Goal: Transaction & Acquisition: Book appointment/travel/reservation

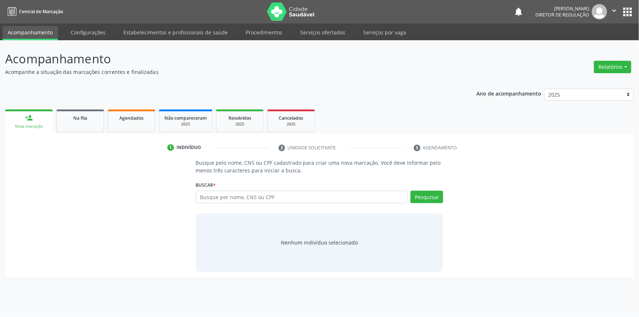
click at [238, 194] on input "text" at bounding box center [302, 197] width 213 height 12
type input "705 0044 4525 1459"
click at [432, 202] on button "Pesquisar" at bounding box center [427, 197] width 33 height 12
type input "705 0044 4525 1459"
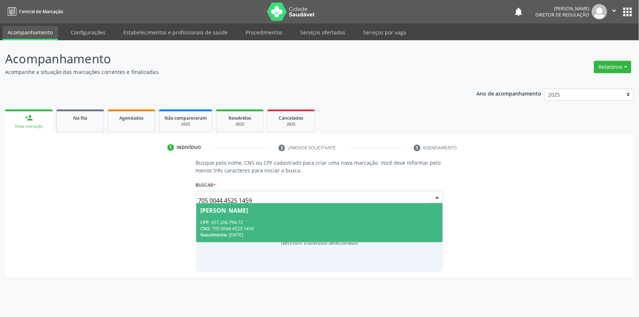
drag, startPoint x: 288, startPoint y: 194, endPoint x: 172, endPoint y: 194, distance: 116.2
click at [172, 194] on div "Busque pelo nome, CNS ou CPF cadastrado para criar uma nova marcação. Você deve…" at bounding box center [319, 215] width 619 height 113
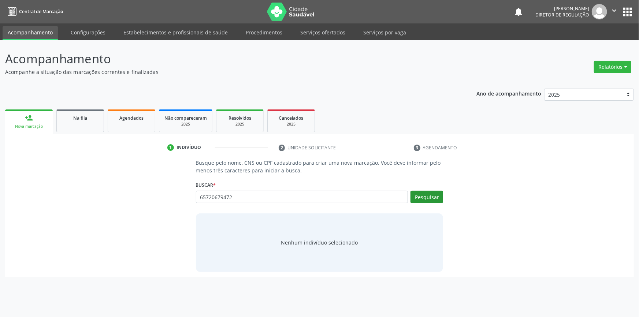
type input "65720679472"
click at [427, 195] on button "Pesquisar" at bounding box center [427, 197] width 33 height 12
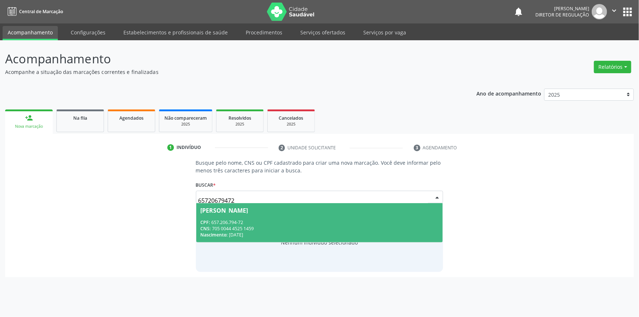
click at [359, 220] on div "CPF: 657.206.794-72" at bounding box center [320, 223] width 238 height 6
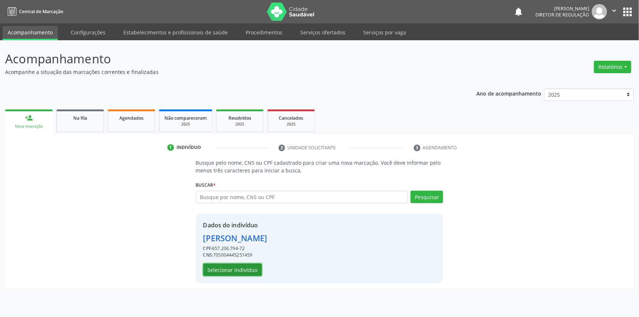
click at [247, 264] on button "Selecionar indivíduo" at bounding box center [232, 270] width 59 height 12
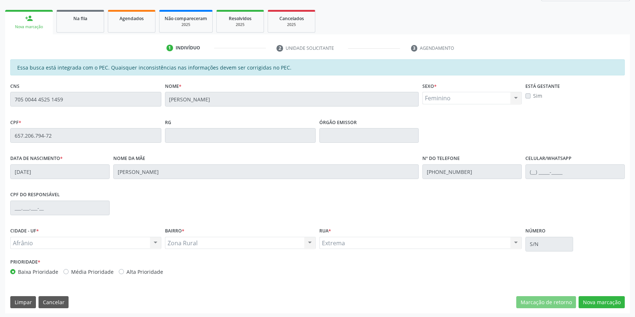
scroll to position [100, 0]
click at [606, 298] on button "Nova marcação" at bounding box center [601, 302] width 46 height 12
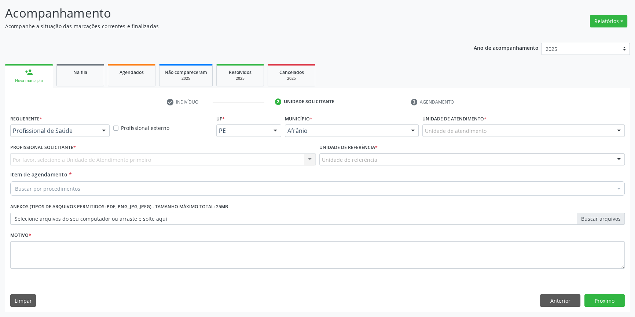
scroll to position [45, 0]
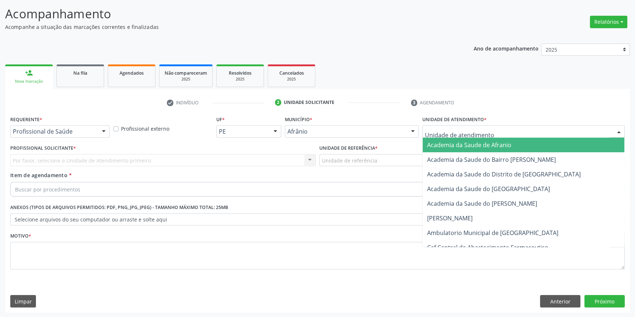
click at [490, 129] on div at bounding box center [523, 131] width 202 height 12
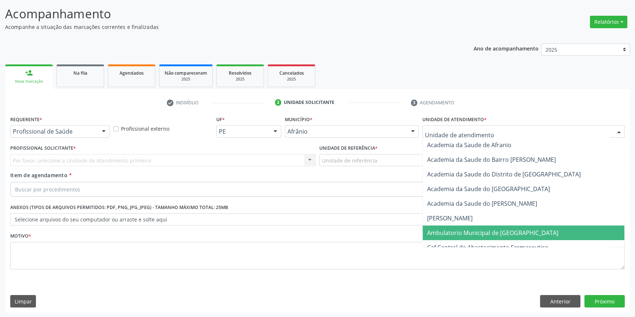
click at [467, 227] on span "Ambulatorio Municipal de [GEOGRAPHIC_DATA]" at bounding box center [524, 233] width 202 height 15
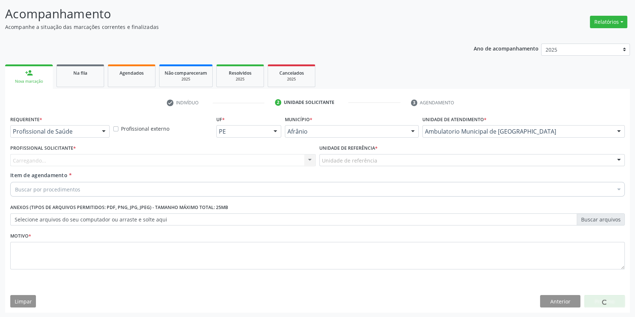
click at [386, 163] on div "Unidade de referência" at bounding box center [471, 160] width 305 height 12
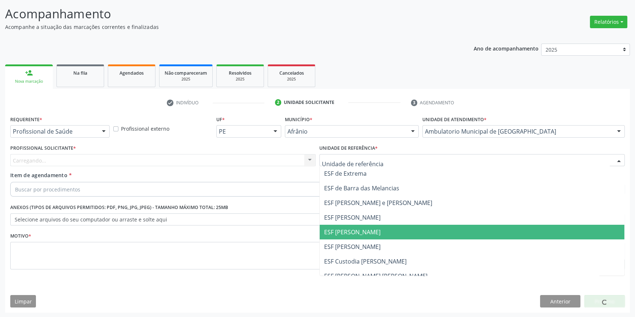
click at [362, 232] on span "ESF [PERSON_NAME]" at bounding box center [352, 232] width 56 height 8
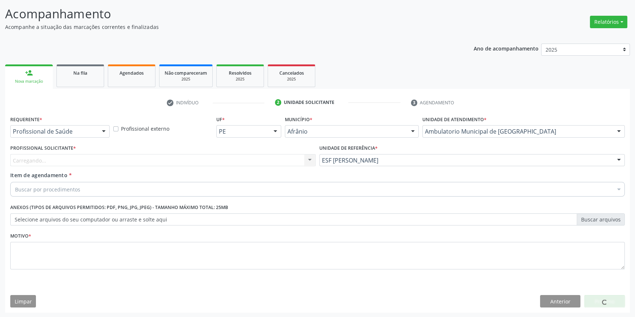
click at [242, 161] on div "Carregando... Nenhum resultado encontrado para: " " Não há nenhuma opção para s…" at bounding box center [162, 160] width 305 height 12
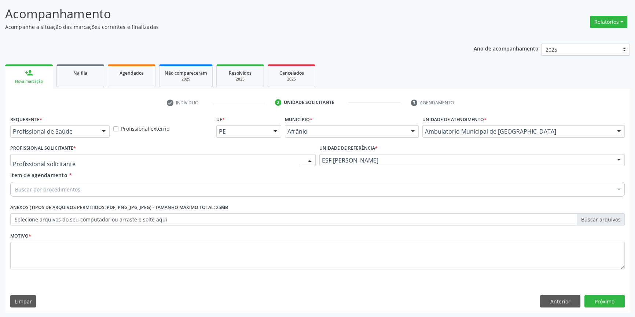
click at [242, 161] on div at bounding box center [162, 160] width 305 height 12
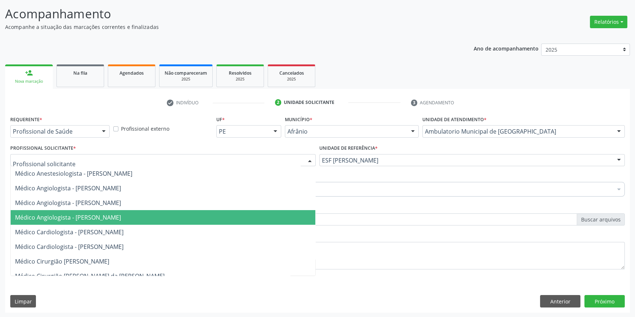
click at [121, 214] on span "Médico Angiologista - [PERSON_NAME]" at bounding box center [68, 218] width 106 height 8
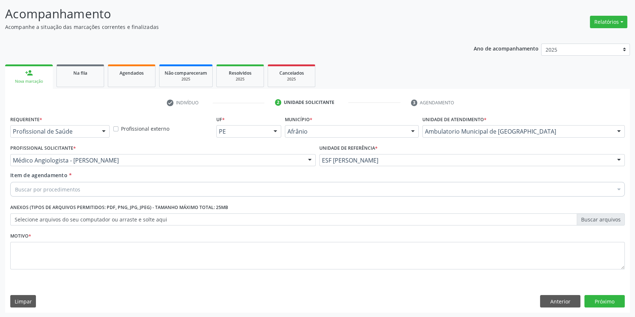
click at [109, 192] on div "Buscar por procedimentos" at bounding box center [317, 189] width 614 height 15
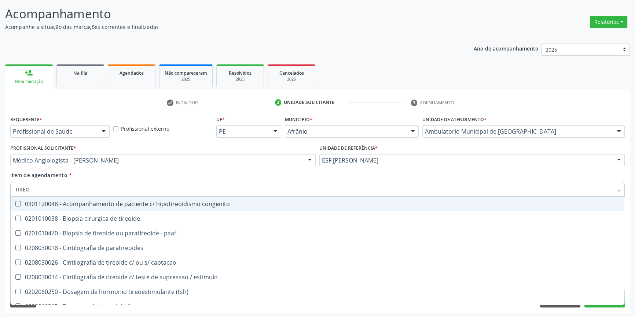
type input "TIREOI"
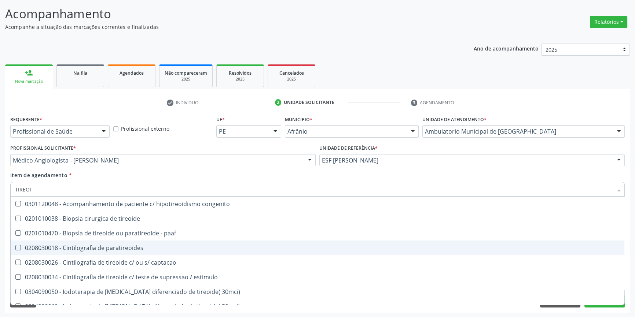
scroll to position [199, 0]
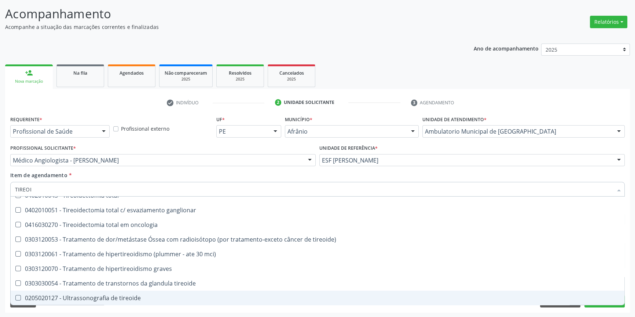
click at [138, 302] on span "0205020127 - Ultrassonografia de tireoide" at bounding box center [317, 298] width 613 height 15
checkbox tireoide "true"
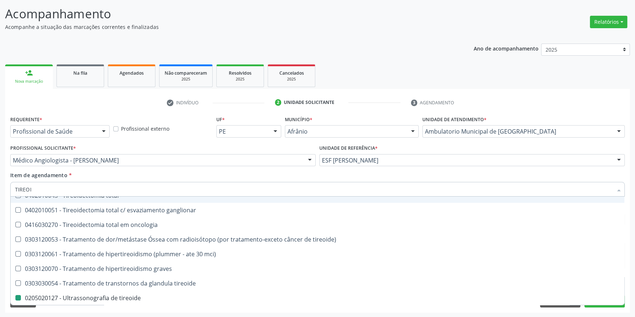
click at [172, 168] on div "Profissional Solicitante * Médico Angiologista - [PERSON_NAME] - [PERSON_NAME] …" at bounding box center [162, 157] width 309 height 29
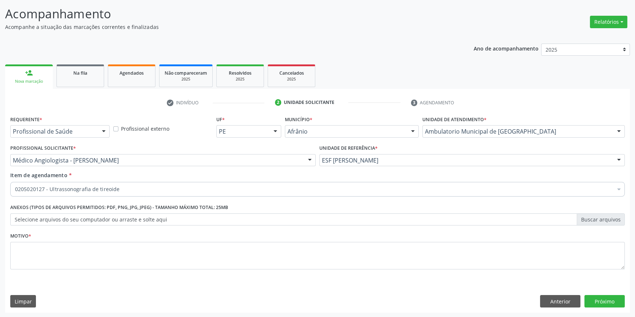
scroll to position [0, 0]
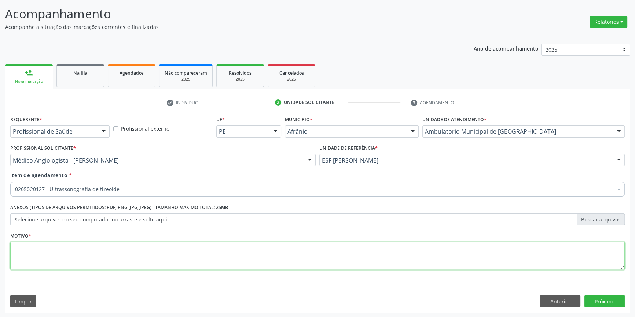
click at [126, 247] on textarea at bounding box center [317, 256] width 614 height 28
type textarea "'"
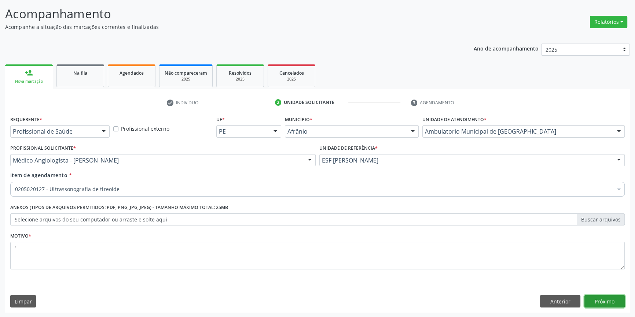
click at [600, 296] on button "Próximo" at bounding box center [604, 301] width 40 height 12
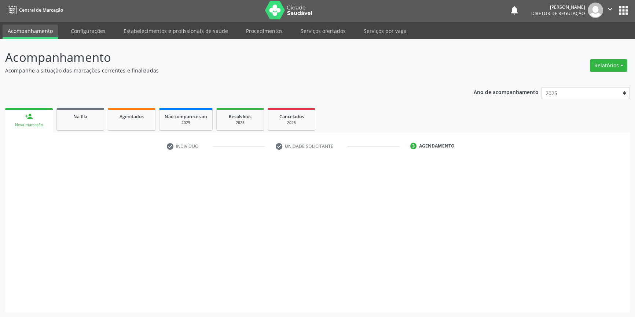
scroll to position [1, 0]
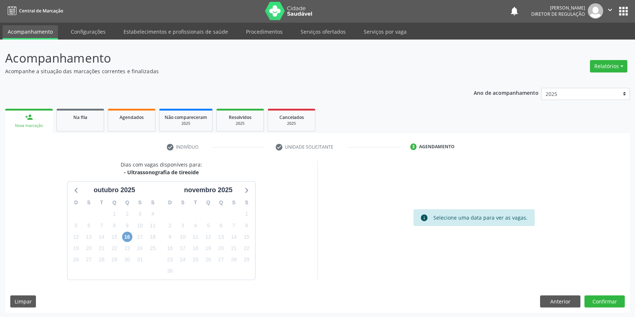
click at [132, 236] on span "16" at bounding box center [127, 237] width 10 height 10
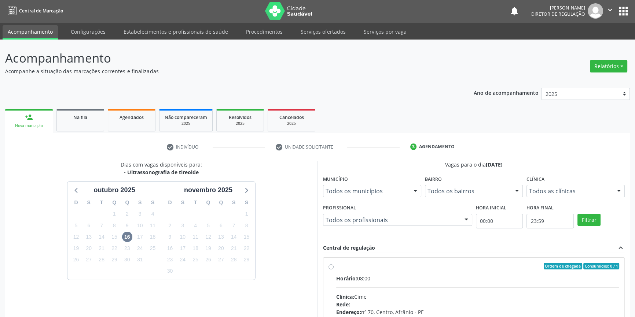
drag, startPoint x: 389, startPoint y: 270, endPoint x: 418, endPoint y: 243, distance: 39.2
click at [389, 269] on label "Ordem de chegada Consumidos: 0 / 1 Horário: 08:00 Clínica: Cime Rede: -- Endere…" at bounding box center [477, 319] width 283 height 113
click at [333, 269] on input "Ordem de chegada Consumidos: 0 / 1 Horário: 08:00 Clínica: Cime Rede: -- Endere…" at bounding box center [330, 266] width 5 height 7
radio input "true"
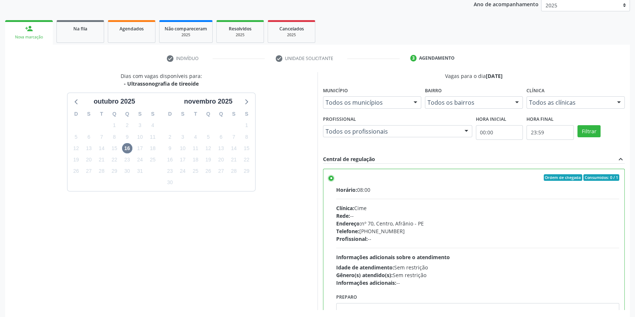
scroll to position [120, 0]
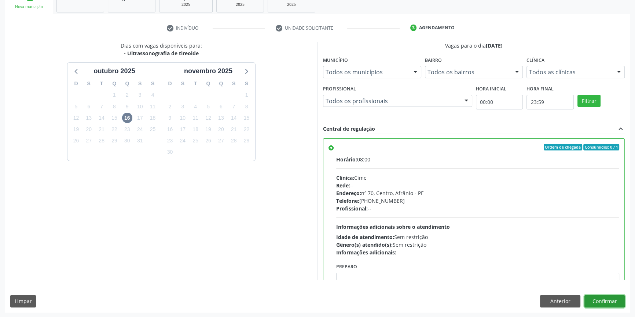
click at [597, 306] on button "Confirmar" at bounding box center [604, 301] width 40 height 12
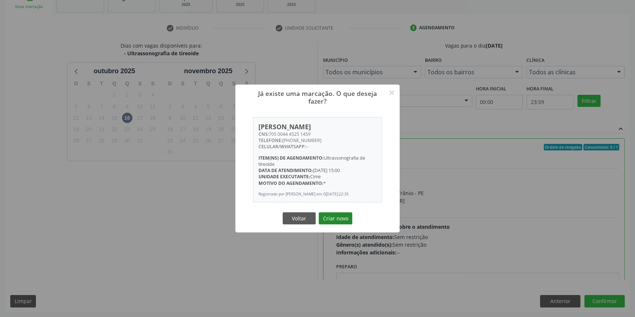
click at [344, 222] on button "Criar novo" at bounding box center [335, 219] width 34 height 12
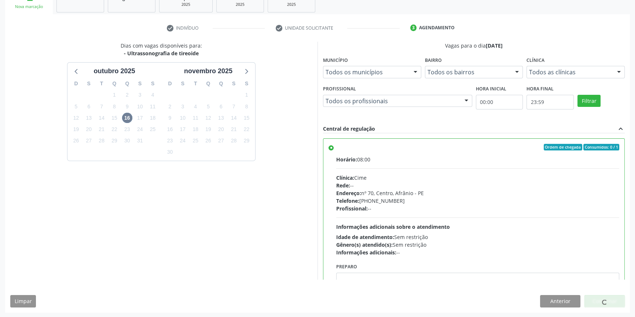
scroll to position [0, 0]
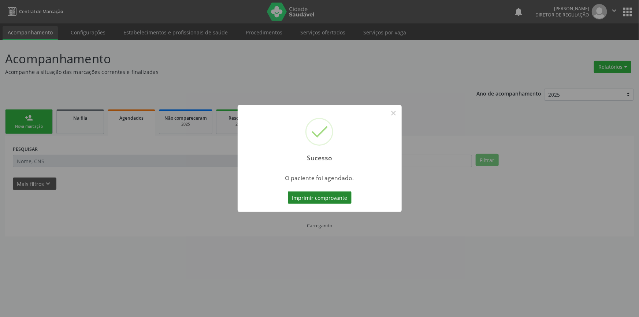
click at [316, 196] on button "Imprimir comprovante" at bounding box center [320, 198] width 64 height 12
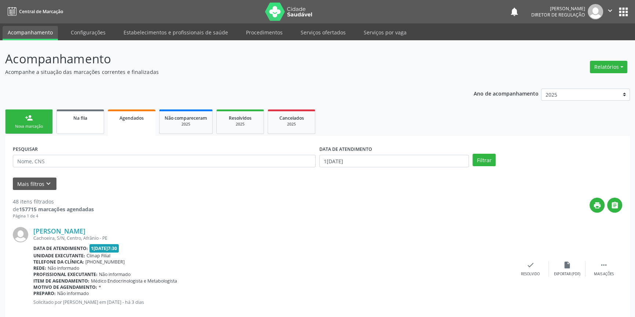
click at [92, 120] on div "Na fila" at bounding box center [80, 118] width 37 height 8
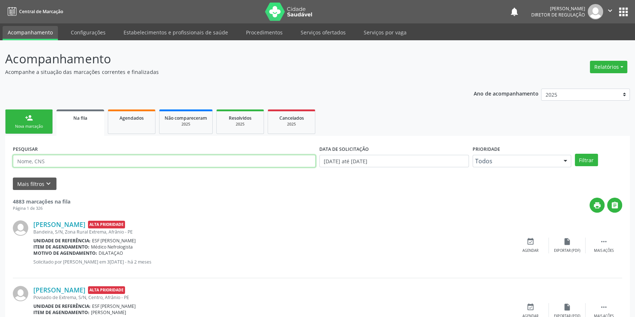
click at [80, 161] on input "text" at bounding box center [164, 161] width 303 height 12
click at [589, 158] on button "Filtrar" at bounding box center [586, 160] width 23 height 12
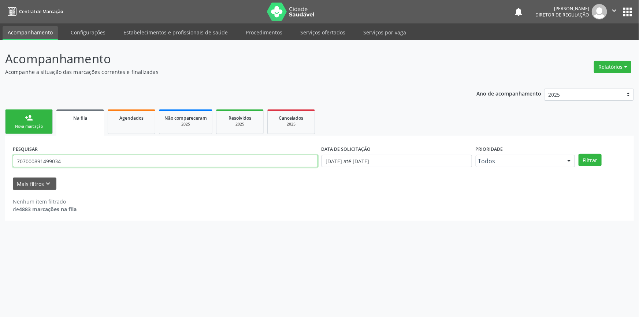
drag, startPoint x: 99, startPoint y: 158, endPoint x: 0, endPoint y: 139, distance: 100.6
click at [0, 139] on div "Acompanhamento Acompanhe a situação das marcações correntes e finalizadas Relat…" at bounding box center [319, 178] width 639 height 277
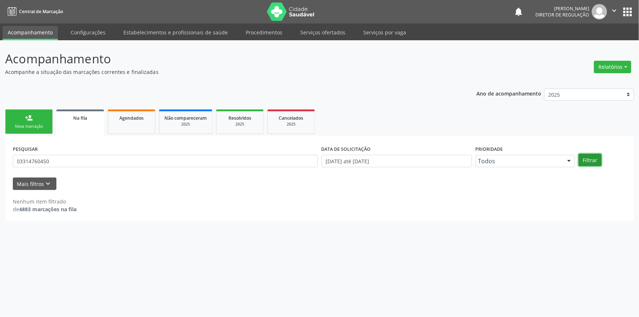
click at [593, 157] on button "Filtrar" at bounding box center [590, 160] width 23 height 12
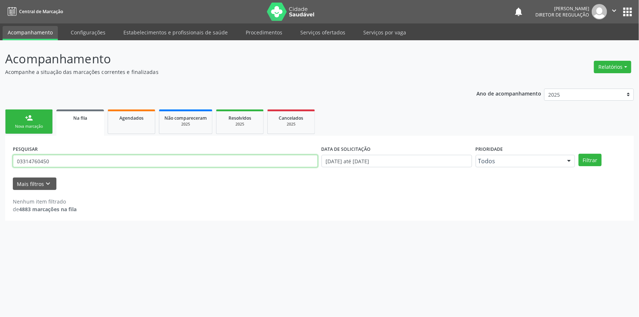
drag, startPoint x: 116, startPoint y: 160, endPoint x: 0, endPoint y: 159, distance: 116.2
click at [0, 159] on div "Acompanhamento Acompanhe a situação das marcações correntes e finalizadas Relat…" at bounding box center [319, 178] width 639 height 277
type input "06303679498"
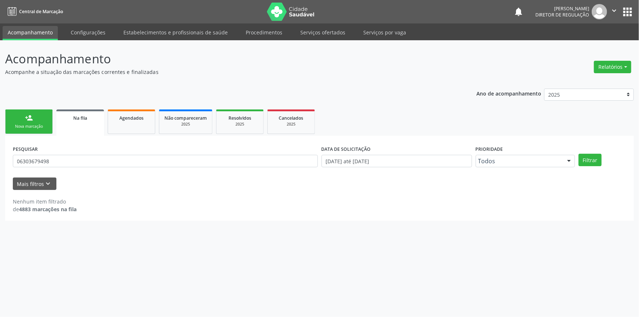
click at [604, 163] on div "Filtrar" at bounding box center [602, 160] width 51 height 12
click at [603, 162] on div "Filtrar" at bounding box center [602, 160] width 51 height 12
click at [595, 157] on button "Filtrar" at bounding box center [590, 160] width 23 height 12
click at [31, 121] on div "person_add" at bounding box center [29, 118] width 8 height 8
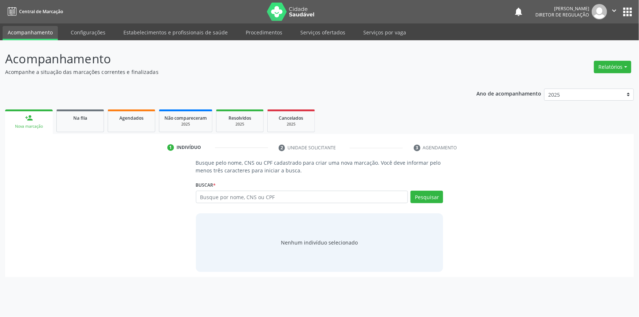
click at [228, 187] on div "Buscar * Busque por nome, CNS ou CPF Nenhum resultado encontrado para: " " Digi…" at bounding box center [320, 194] width 248 height 29
click at [229, 198] on input "text" at bounding box center [302, 197] width 213 height 12
type input "0"
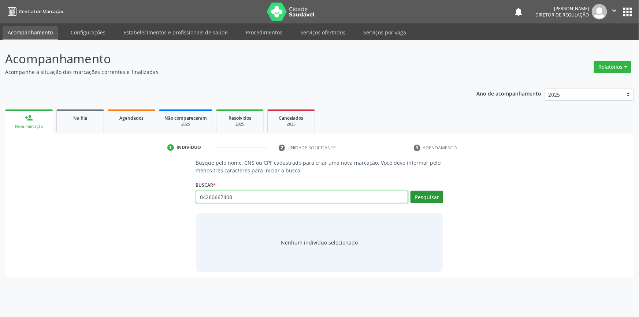
type input "04260667408"
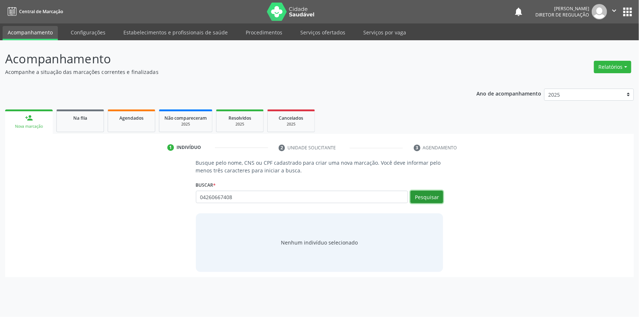
click at [432, 198] on button "Pesquisar" at bounding box center [427, 197] width 33 height 12
type input "04260667408"
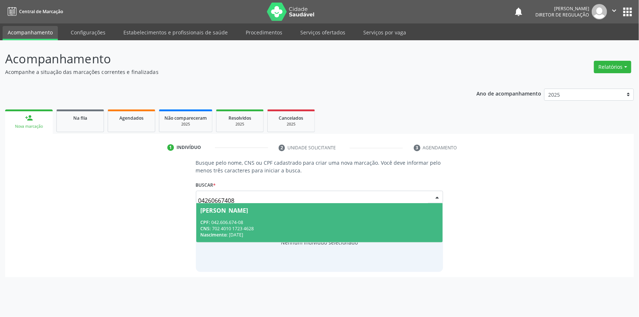
click at [335, 220] on div "CPF: 042.606.674-08" at bounding box center [320, 223] width 238 height 6
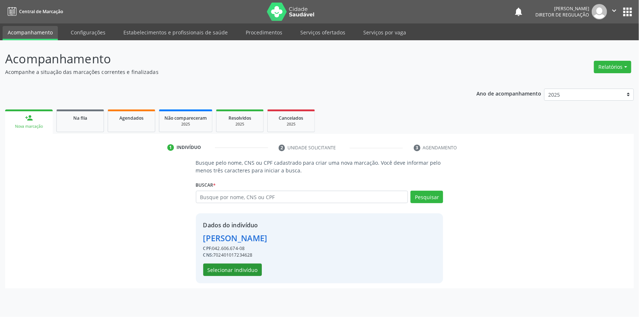
click at [255, 263] on div "Dados do indivíduo [PERSON_NAME] CPF: 042.606.674-08 CNS: 702401017234628 Selec…" at bounding box center [235, 248] width 64 height 55
click at [250, 264] on button "Selecionar indivíduo" at bounding box center [232, 270] width 59 height 12
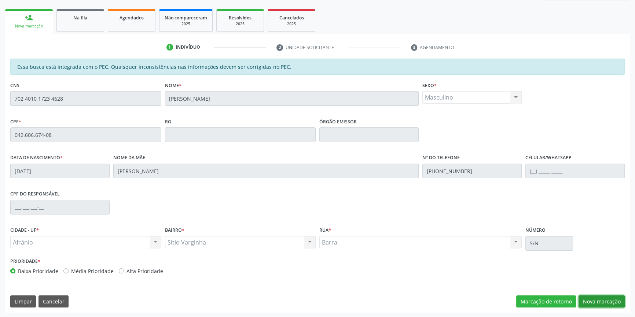
click at [592, 302] on button "Nova marcação" at bounding box center [601, 302] width 46 height 12
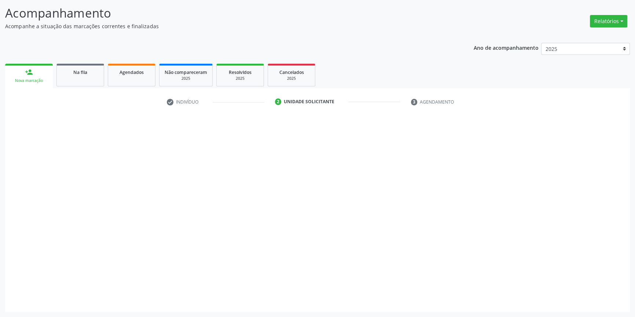
scroll to position [45, 0]
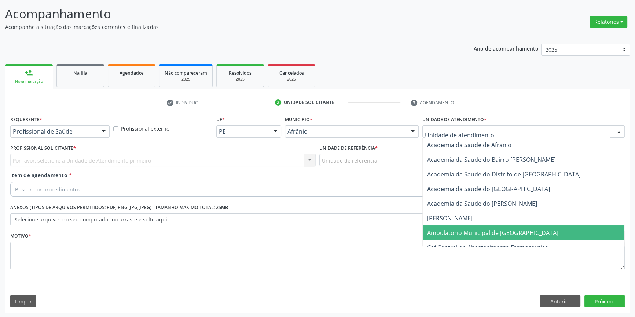
click at [478, 229] on span "Ambulatorio Municipal de [GEOGRAPHIC_DATA]" at bounding box center [492, 233] width 131 height 8
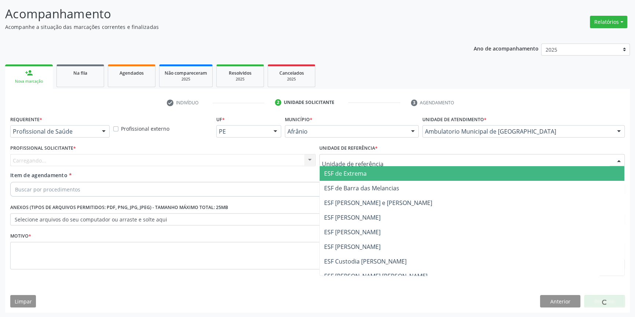
click at [383, 160] on div at bounding box center [471, 160] width 305 height 12
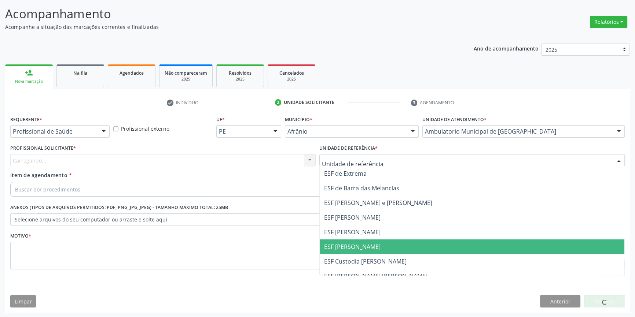
click at [355, 240] on span "ESF [PERSON_NAME]" at bounding box center [472, 247] width 305 height 15
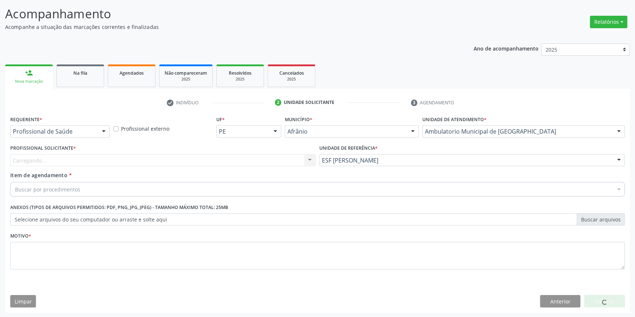
click at [263, 160] on div "Carregando..." at bounding box center [162, 160] width 305 height 12
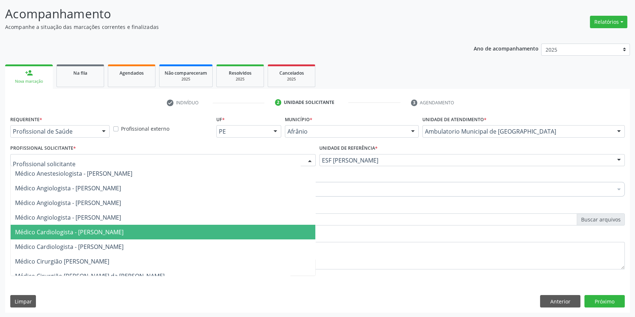
click at [136, 225] on span "Médico Cardiologista - [PERSON_NAME]" at bounding box center [163, 232] width 305 height 15
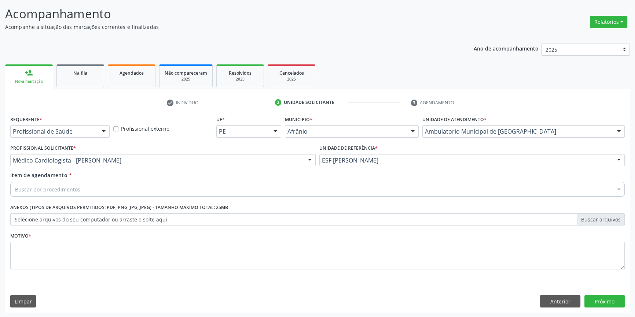
click at [117, 189] on div "Buscar por procedimentos" at bounding box center [317, 189] width 614 height 15
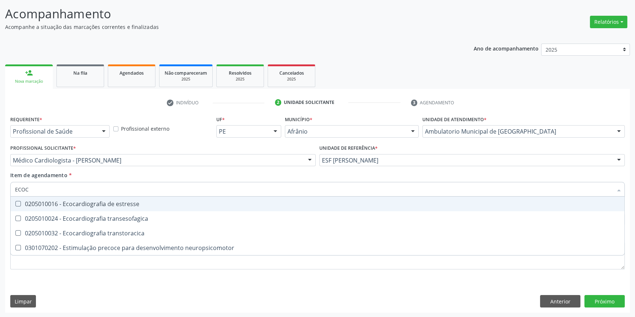
type input "ECOCA"
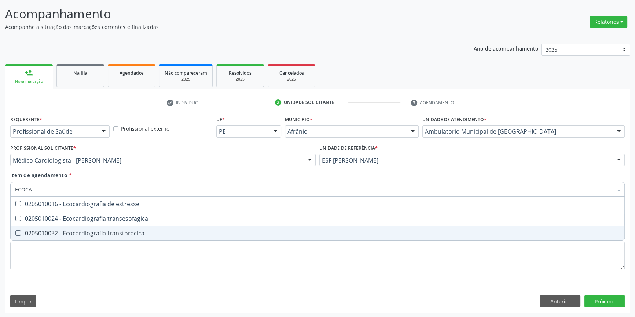
click at [129, 228] on span "0205010032 - Ecocardiografia transtoracica" at bounding box center [317, 233] width 613 height 15
checkbox transtoracica "true"
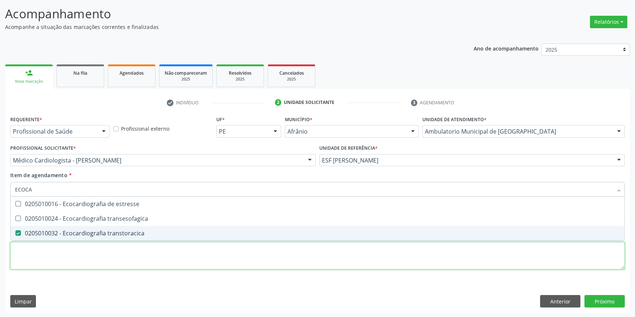
click at [101, 260] on div "Requerente * Profissional de Saúde Profissional de Saúde Paciente Nenhum result…" at bounding box center [317, 197] width 614 height 166
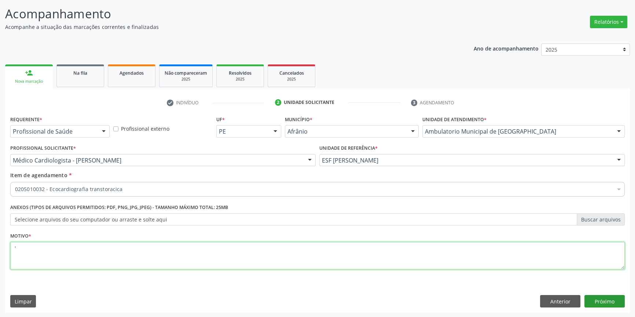
type textarea "'"
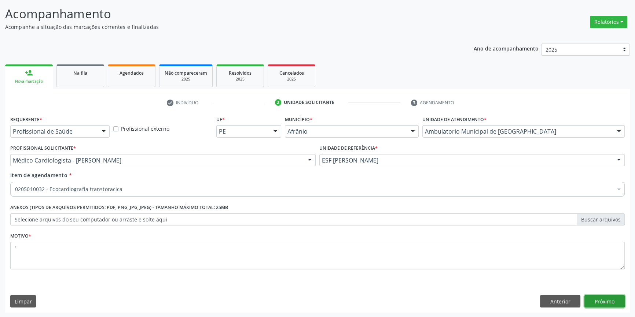
click at [613, 298] on button "Próximo" at bounding box center [604, 301] width 40 height 12
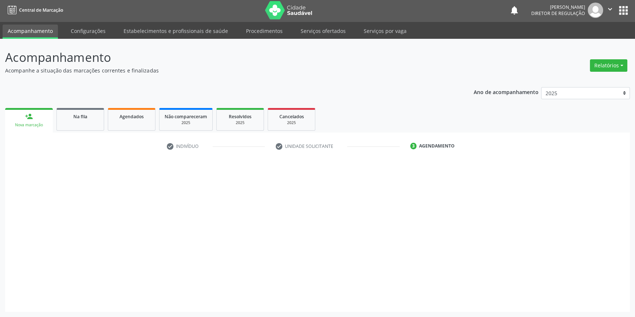
scroll to position [1, 0]
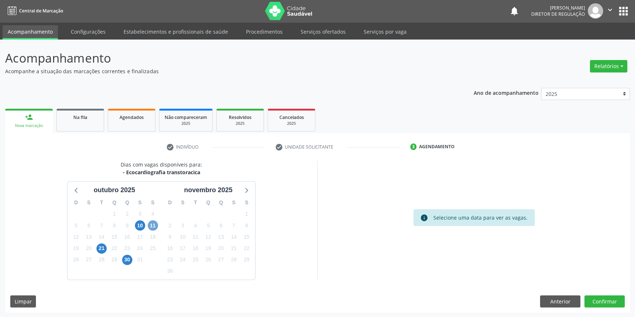
click at [153, 226] on span "11" at bounding box center [153, 226] width 10 height 10
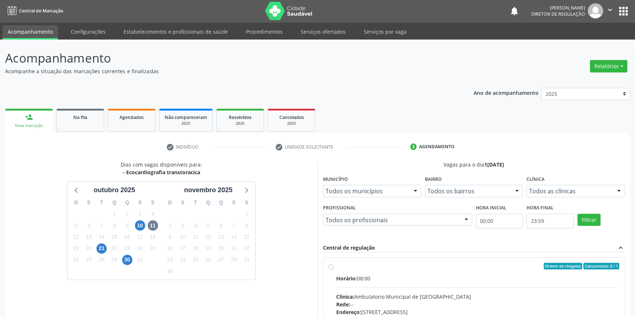
click at [397, 268] on div "Ordem de chegada Consumidos: 0 / 1" at bounding box center [477, 266] width 283 height 7
click at [333, 268] on input "Ordem de chegada Consumidos: 0 / 1 Horário: 08:00 Clínica: Ambulatorio Municipa…" at bounding box center [330, 266] width 5 height 7
radio input "true"
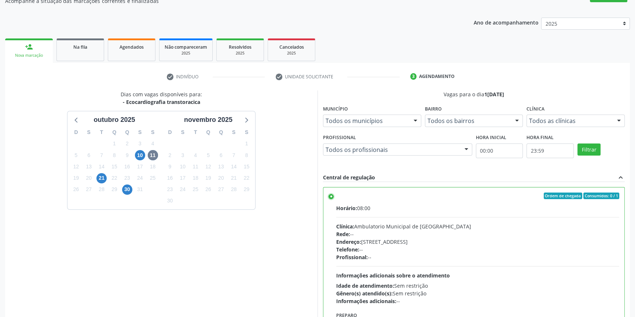
scroll to position [120, 0]
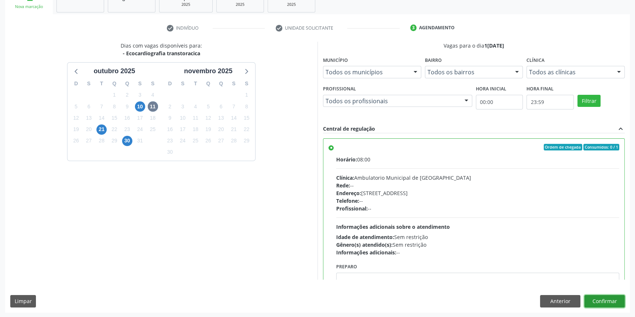
click at [614, 303] on button "Confirmar" at bounding box center [604, 301] width 40 height 12
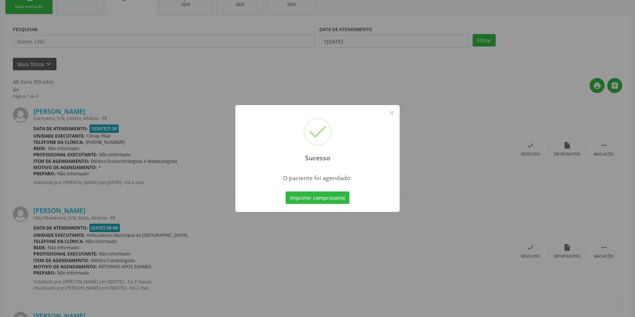
scroll to position [0, 0]
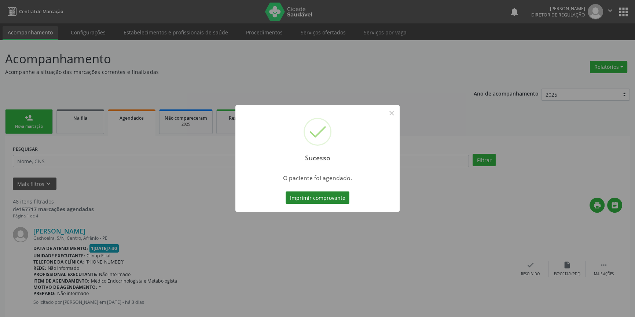
click at [322, 196] on button "Imprimir comprovante" at bounding box center [317, 198] width 64 height 12
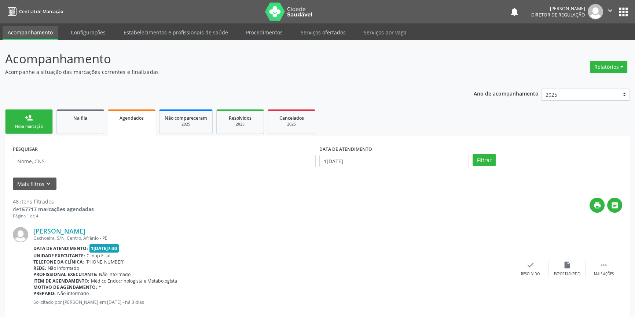
click at [36, 118] on link "person_add Nova marcação" at bounding box center [29, 122] width 48 height 25
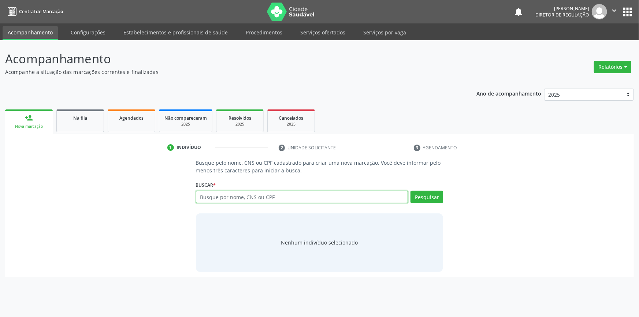
click at [215, 196] on input "text" at bounding box center [302, 197] width 213 height 12
type input "74908723400"
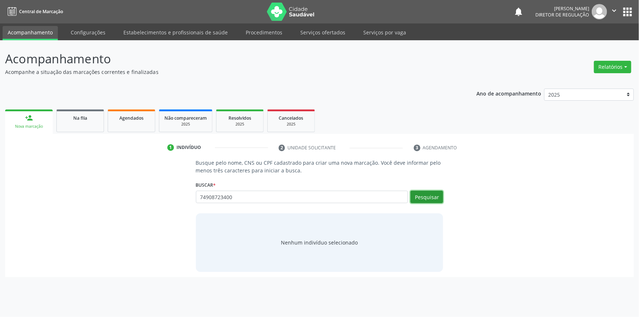
click at [421, 192] on button "Pesquisar" at bounding box center [427, 197] width 33 height 12
type input "74908723400"
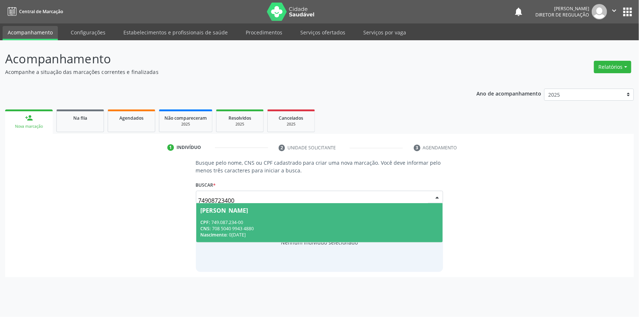
click at [214, 221] on div "CPF: 749.087.234-00" at bounding box center [320, 223] width 238 height 6
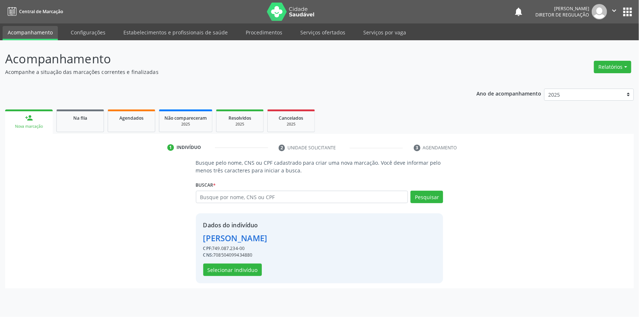
click at [249, 279] on div "Dados do indivíduo [PERSON_NAME] CPF: 749.087.234-00 CNS: 708504099434880 Selec…" at bounding box center [320, 249] width 248 height 70
click at [249, 272] on button "Selecionar indivíduo" at bounding box center [232, 270] width 59 height 12
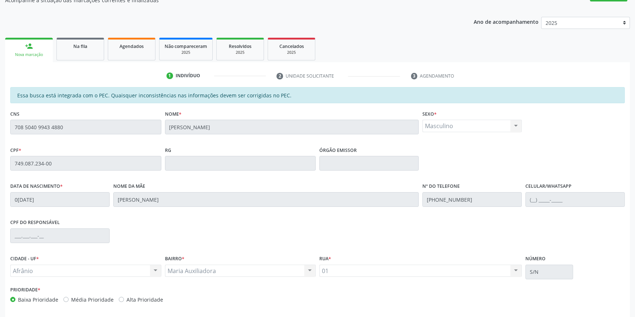
scroll to position [100, 0]
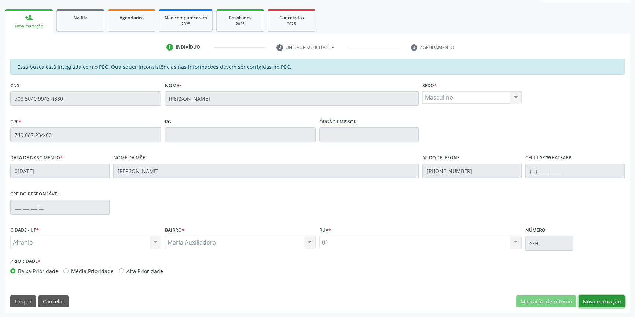
click at [595, 301] on button "Nova marcação" at bounding box center [601, 302] width 46 height 12
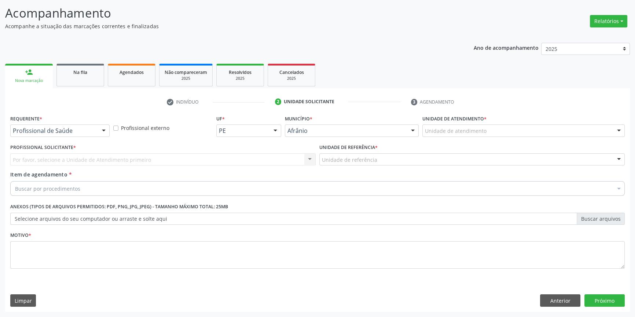
scroll to position [45, 0]
click at [484, 135] on div "Unidade de atendimento" at bounding box center [523, 131] width 202 height 12
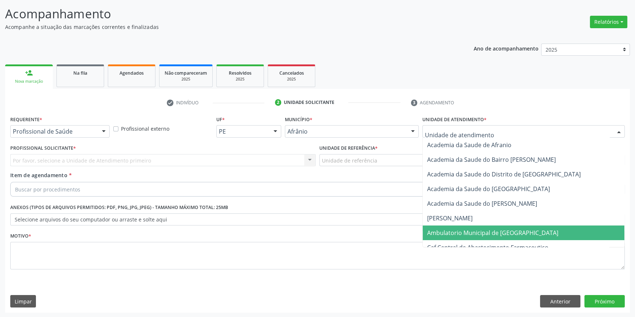
click at [480, 231] on span "Ambulatorio Municipal de [GEOGRAPHIC_DATA]" at bounding box center [492, 233] width 131 height 8
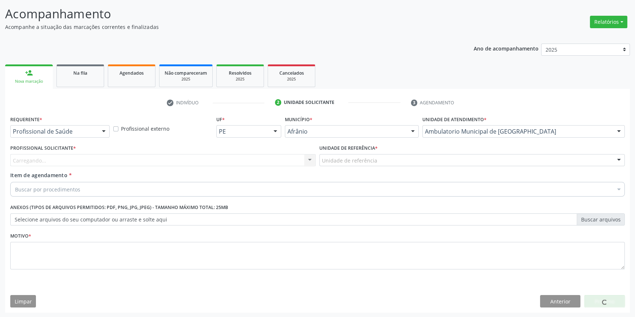
click at [377, 169] on div "Unidade de referência * Unidade de referência ESF de Extrema ESF de Barra das M…" at bounding box center [471, 157] width 309 height 29
click at [378, 156] on div "Unidade de referência" at bounding box center [471, 160] width 305 height 12
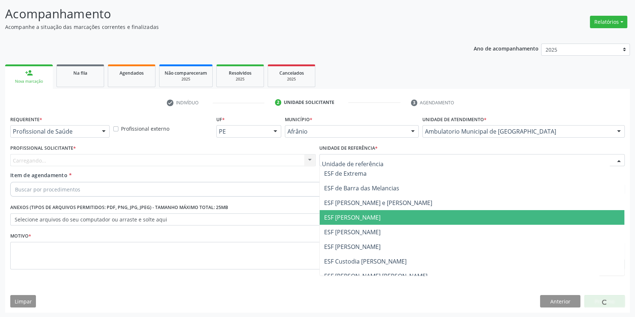
click at [372, 223] on span "ESF [PERSON_NAME]" at bounding box center [472, 217] width 305 height 15
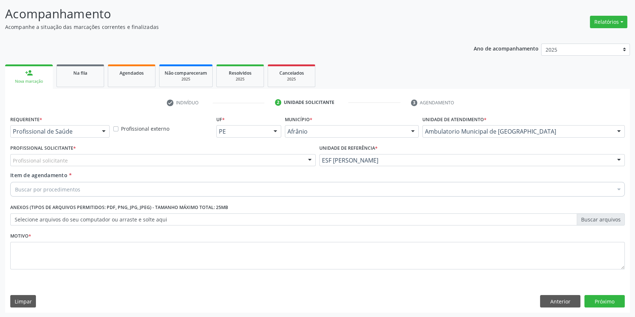
click at [261, 166] on div "Profissional Solicitante * Profissional solicitante Médico Anestesiologista - […" at bounding box center [162, 157] width 309 height 29
click at [123, 176] on div "Item de agendamento * Buscar por procedimentos Selecionar todos 0604320140 - Ab…" at bounding box center [317, 183] width 614 height 23
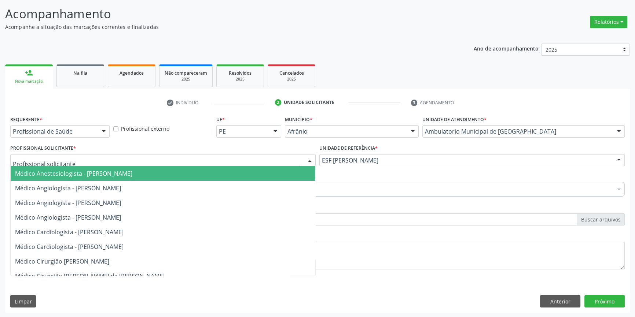
click at [121, 155] on div at bounding box center [162, 160] width 305 height 12
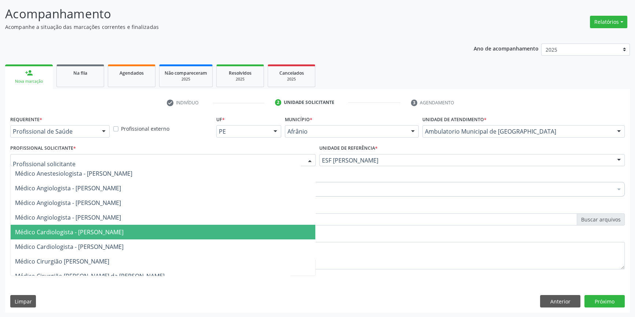
click at [106, 232] on span "Médico Cardiologista - [PERSON_NAME]" at bounding box center [69, 232] width 108 height 8
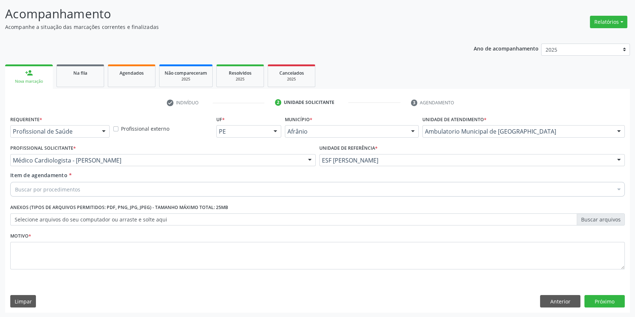
click at [97, 191] on div "Buscar por procedimentos" at bounding box center [317, 189] width 614 height 15
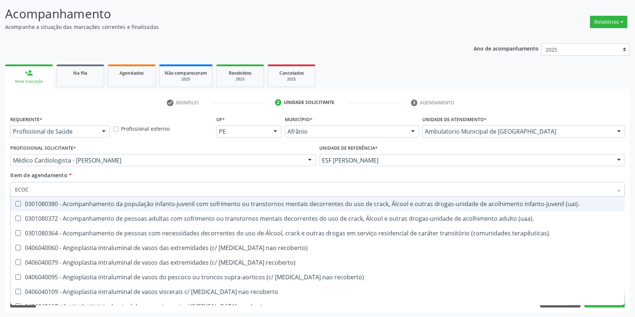
type input "ECOCA"
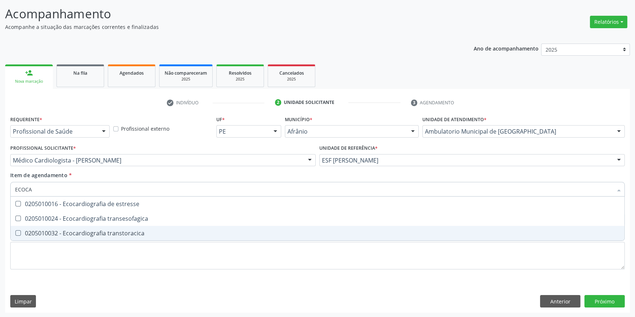
click at [132, 231] on div "0205010032 - Ecocardiografia transtoracica" at bounding box center [317, 234] width 605 height 6
checkbox transtoracica "true"
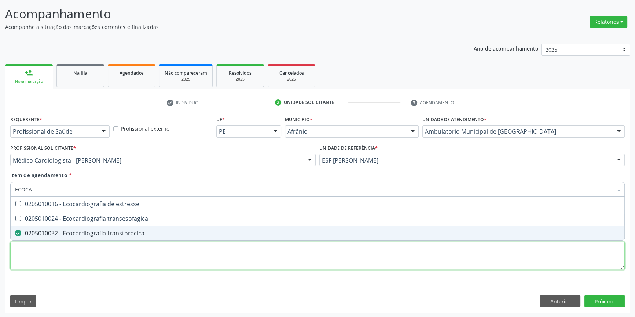
click at [120, 256] on div "Requerente * Profissional de Saúde Profissional de Saúde Paciente Nenhum result…" at bounding box center [317, 197] width 614 height 166
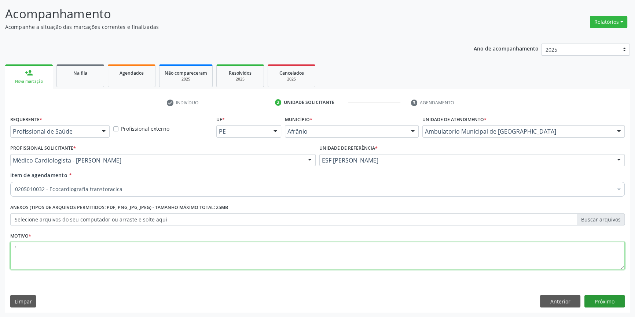
type textarea "'"
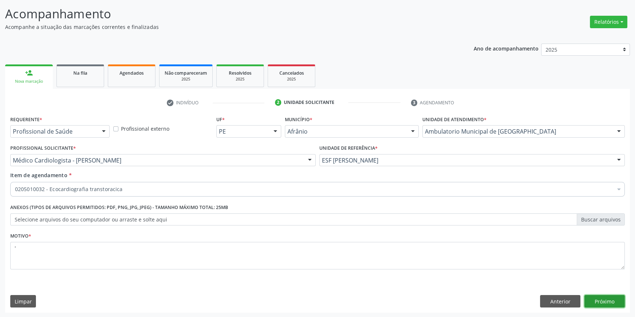
click at [611, 299] on button "Próximo" at bounding box center [604, 301] width 40 height 12
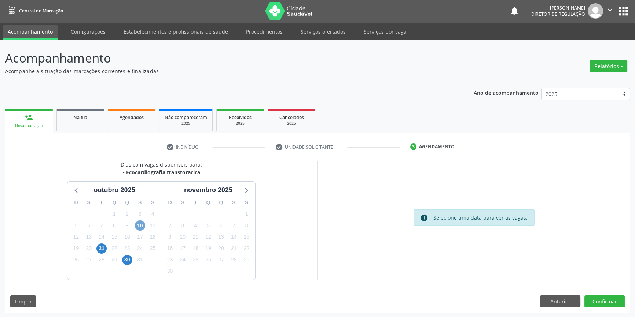
click at [141, 223] on span "10" at bounding box center [140, 226] width 10 height 10
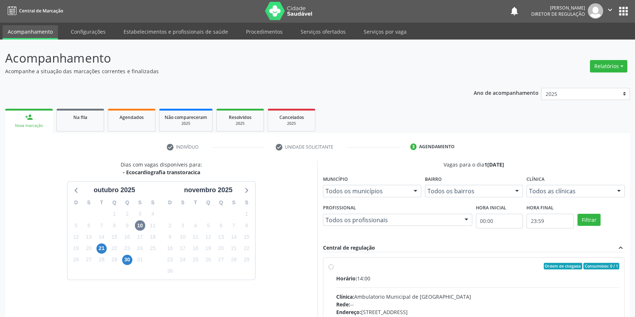
click at [346, 273] on label "Ordem de chegada Consumidos: 0 / 1 Horário: 14:00 Clínica: Ambulatorio Municipa…" at bounding box center [477, 319] width 283 height 113
click at [333, 270] on input "Ordem de chegada Consumidos: 0 / 1 Horário: 14:00 Clínica: Ambulatorio Municipa…" at bounding box center [330, 266] width 5 height 7
radio input "true"
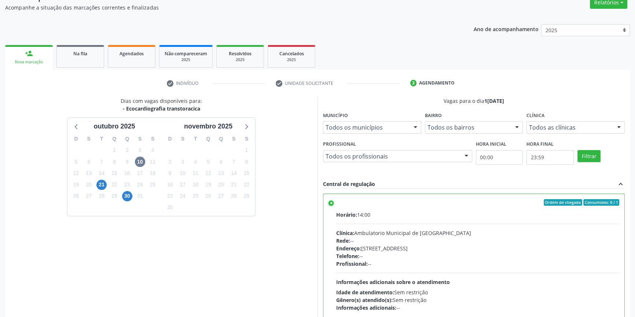
scroll to position [120, 0]
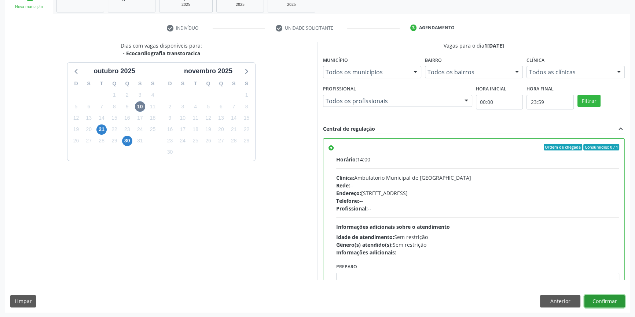
click at [614, 305] on button "Confirmar" at bounding box center [604, 301] width 40 height 12
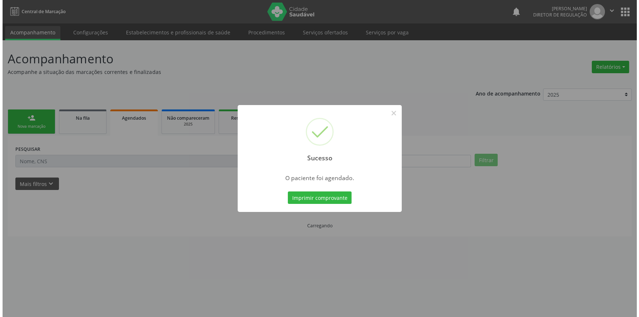
scroll to position [0, 0]
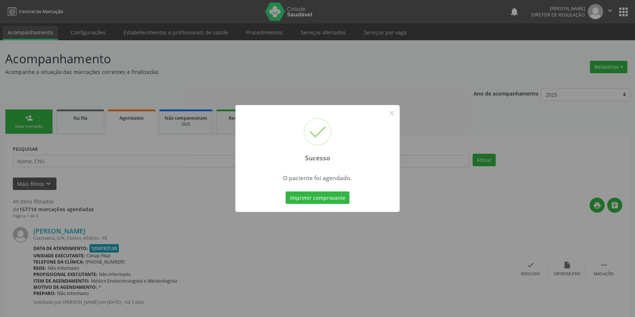
click at [339, 209] on div "Sucesso × O paciente foi agendado. Imprimir comprovante Cancel" at bounding box center [317, 158] width 164 height 107
drag, startPoint x: 338, startPoint y: 204, endPoint x: 335, endPoint y: 199, distance: 5.6
click at [337, 203] on div "Imprimir comprovante Cancel" at bounding box center [317, 197] width 67 height 15
click at [329, 188] on div "Sucesso × O paciente foi agendado. Imprimir comprovante Cancel" at bounding box center [317, 158] width 164 height 107
click at [333, 194] on button "Imprimir comprovante" at bounding box center [317, 198] width 64 height 12
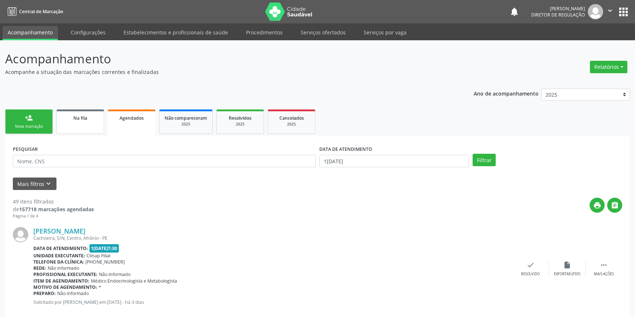
click at [85, 121] on span "Na fila" at bounding box center [80, 118] width 14 height 6
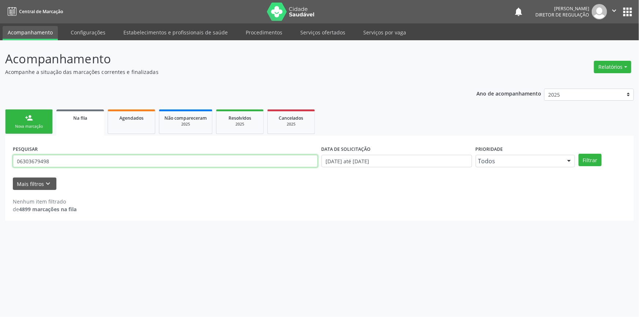
drag, startPoint x: 91, startPoint y: 161, endPoint x: 0, endPoint y: 150, distance: 91.5
click at [0, 150] on div "Acompanhamento Acompanhe a situação das marcações correntes e finalizadas Relat…" at bounding box center [319, 178] width 639 height 277
type input "704603196820221"
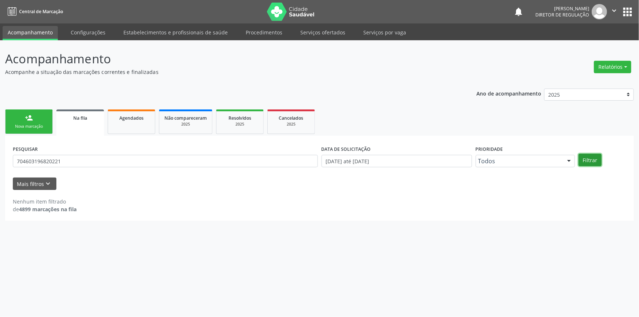
click at [598, 162] on button "Filtrar" at bounding box center [590, 160] width 23 height 12
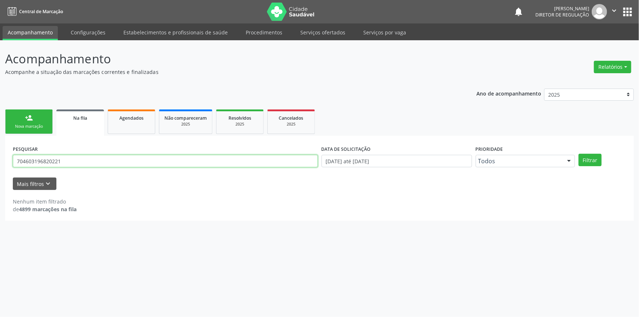
drag, startPoint x: 77, startPoint y: 157, endPoint x: 0, endPoint y: 142, distance: 78.8
click at [0, 142] on div "Acompanhamento Acompanhe a situação das marcações correntes e finalizadas Relat…" at bounding box center [319, 178] width 639 height 277
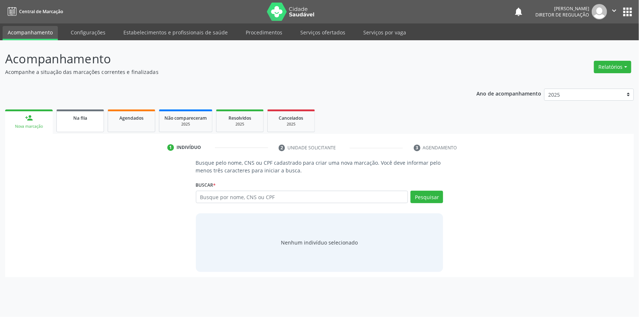
click at [77, 111] on link "Na fila" at bounding box center [80, 121] width 48 height 23
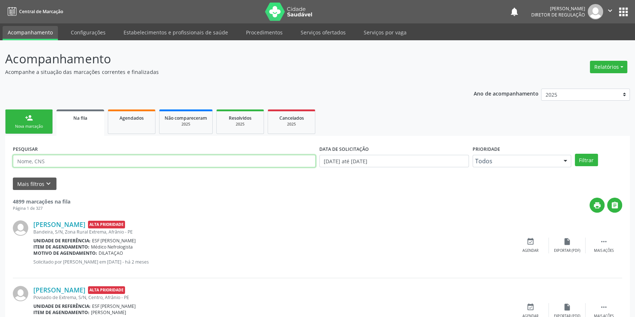
click at [132, 163] on input "text" at bounding box center [164, 161] width 303 height 12
click at [580, 157] on button "Filtrar" at bounding box center [586, 160] width 23 height 12
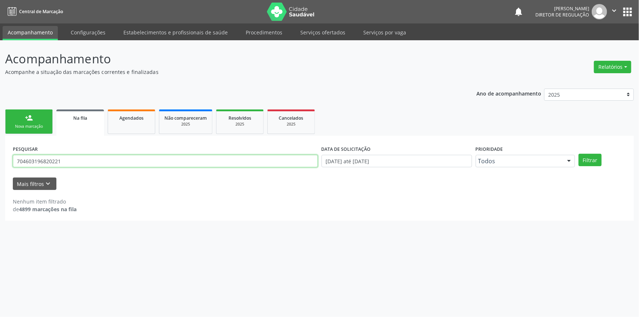
click at [27, 159] on input "704603196820221" at bounding box center [165, 161] width 305 height 12
type input "704 6031"
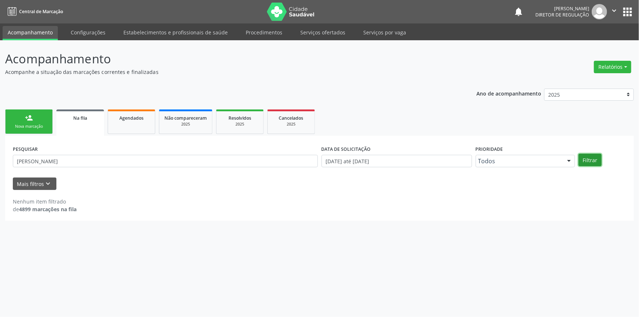
click at [585, 158] on button "Filtrar" at bounding box center [590, 160] width 23 height 12
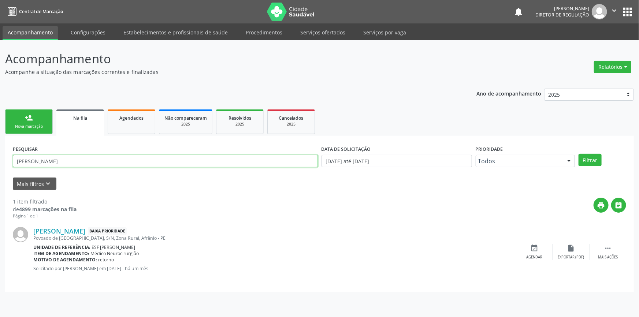
drag, startPoint x: 82, startPoint y: 157, endPoint x: 0, endPoint y: 136, distance: 84.7
click at [0, 136] on div "Acompanhamento Acompanhe a situação das marcações correntes e finalizadas Relat…" at bounding box center [319, 178] width 639 height 277
type input "706801237665929"
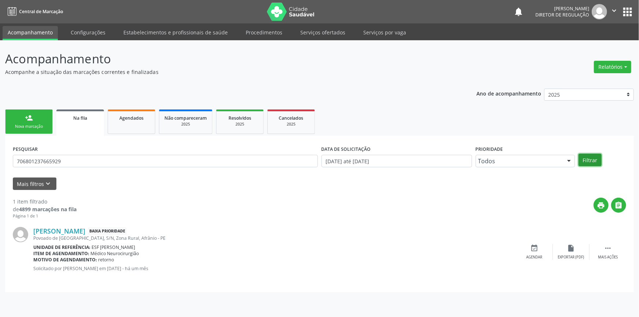
click at [582, 161] on button "Filtrar" at bounding box center [590, 160] width 23 height 12
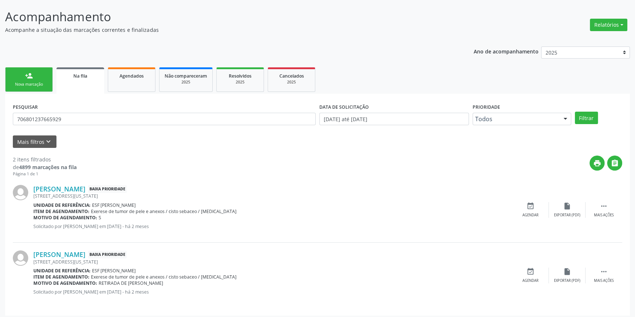
scroll to position [45, 0]
